Goal: Navigation & Orientation: Find specific page/section

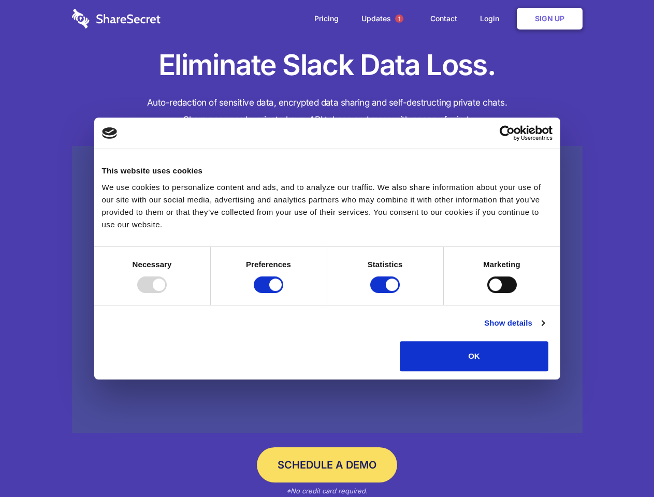
click at [167, 293] on div at bounding box center [152, 284] width 30 height 17
click at [283, 293] on input "Preferences" at bounding box center [269, 284] width 30 height 17
checkbox input "false"
click at [386, 293] on input "Statistics" at bounding box center [385, 284] width 30 height 17
checkbox input "false"
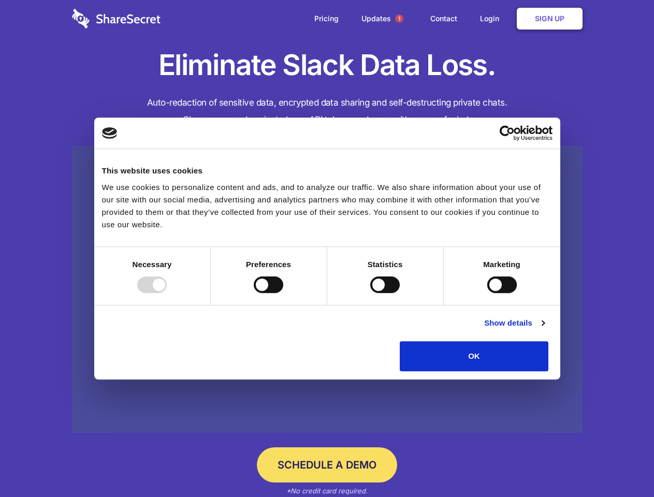
click at [487, 293] on input "Marketing" at bounding box center [502, 284] width 30 height 17
checkbox input "true"
click at [544, 329] on link "Show details" at bounding box center [514, 323] width 60 height 12
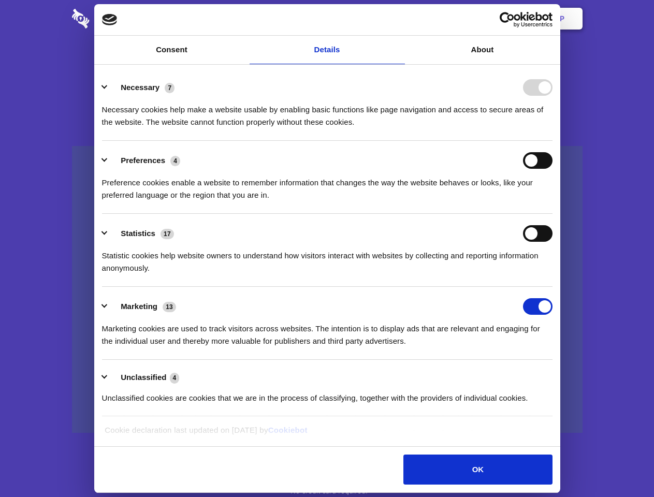
click at [552, 141] on li "Necessary 7 Necessary cookies help make a website usable by enabling basic func…" at bounding box center [327, 104] width 450 height 73
click at [399, 19] on span "1" at bounding box center [399, 18] width 8 height 8
